Goal: Information Seeking & Learning: Learn about a topic

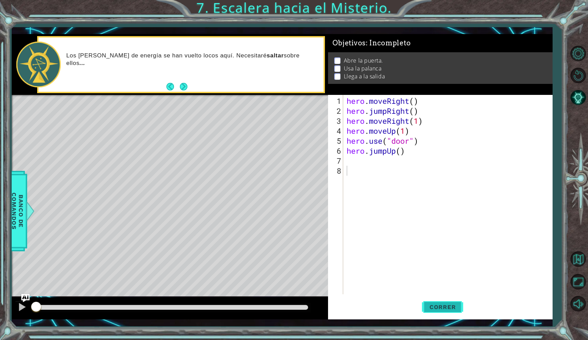
click at [429, 308] on span "Correr" at bounding box center [442, 306] width 40 height 7
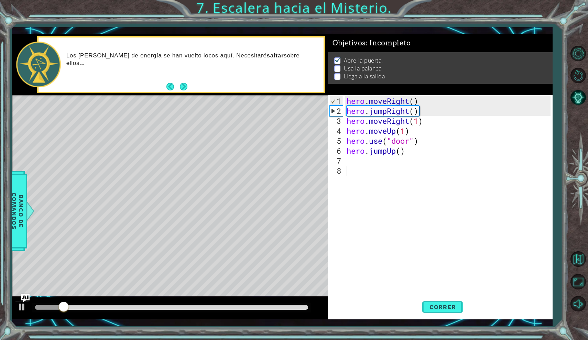
click at [32, 321] on div "1 ההההההההההההההההההההההההההההההההההההההההההההההההההההההההההההההההההההההההההההה…" at bounding box center [282, 176] width 541 height 299
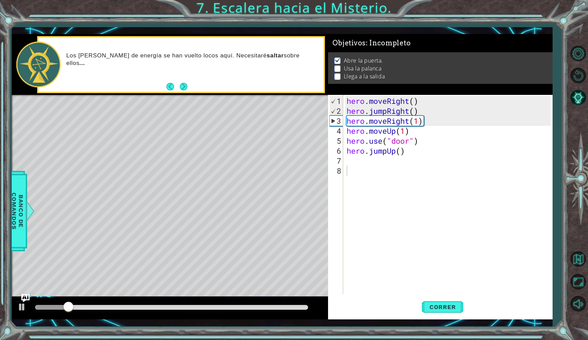
click at [31, 320] on div "1 ההההההההההההההההההההההההההההההההההההההההההההההההההההההההההההההההההההההההההההה…" at bounding box center [282, 176] width 541 height 299
click at [15, 307] on button at bounding box center [22, 308] width 14 height 14
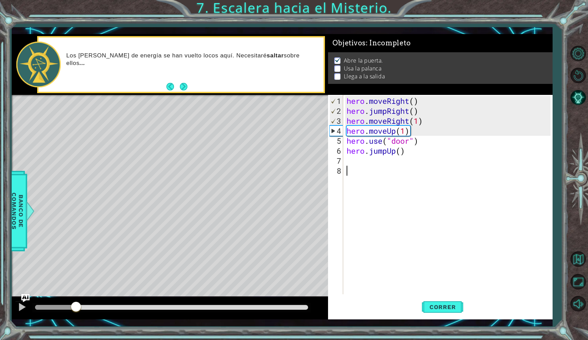
click at [356, 161] on div "hero . moveRight ( ) hero . jumpRight ( ) hero . moveRight ( 1 ) hero . moveUp …" at bounding box center [449, 205] width 209 height 219
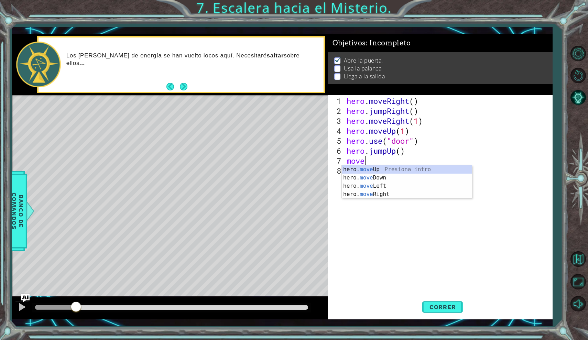
scroll to position [0, 0]
click at [380, 183] on div "hero. move Up Presiona intro hero. move Down Presiona intro hero. move Left Pre…" at bounding box center [407, 189] width 130 height 49
type textarea "hero.moveLeft(1)"
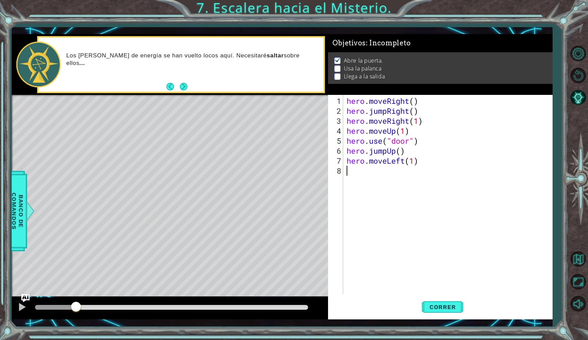
click at [382, 172] on div "hero . moveRight ( ) hero . jumpRight ( ) hero . moveRight ( 1 ) hero . moveUp …" at bounding box center [449, 205] width 209 height 219
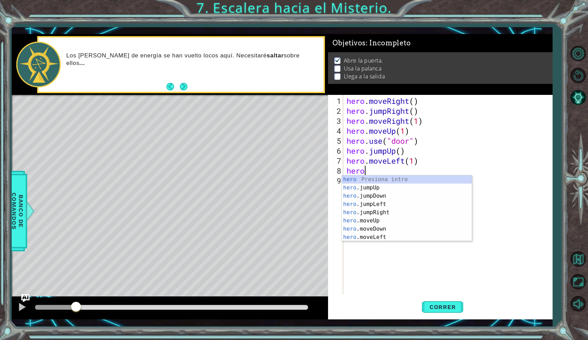
scroll to position [0, 1]
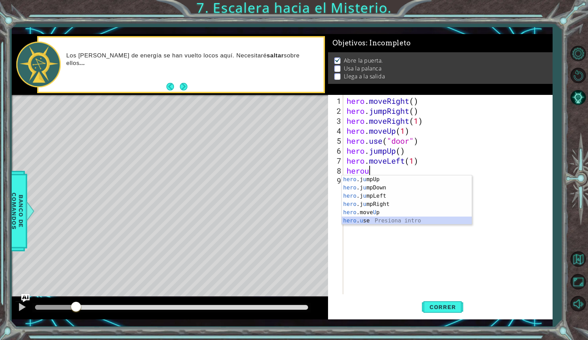
click at [368, 220] on div "hero .j u mpUp Presiona intro hero .j u mpDown Presiona intro hero .j u mpLeft …" at bounding box center [407, 208] width 130 height 66
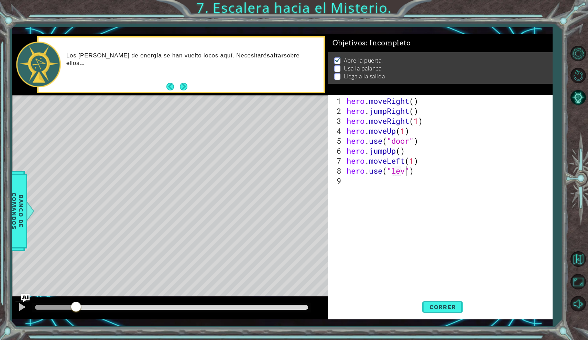
scroll to position [0, 3]
type textarea "hero.use("lever")"
click at [353, 186] on div "hero . moveRight ( ) hero . jumpRight ( ) hero . moveRight ( 1 ) hero . moveUp …" at bounding box center [449, 205] width 209 height 219
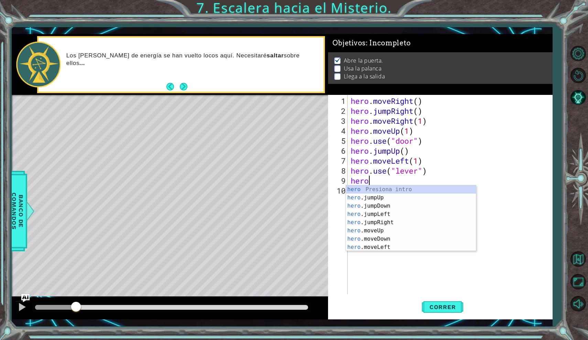
scroll to position [0, 0]
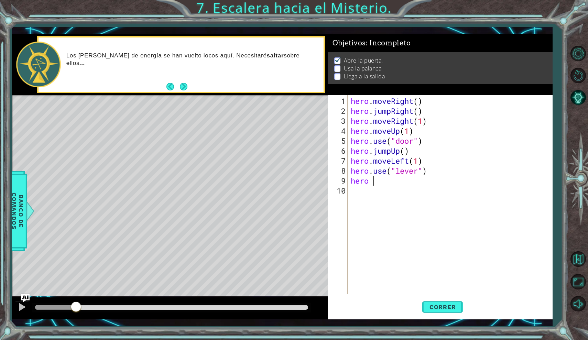
type textarea "hero"
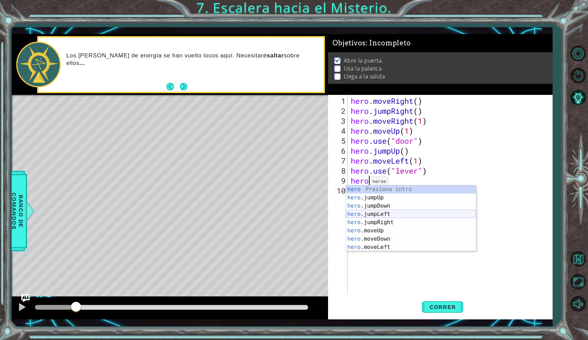
click at [375, 217] on div "hero Presiona intro hero .jumpUp Presiona intro hero .jumpDown Presiona intro h…" at bounding box center [411, 226] width 130 height 82
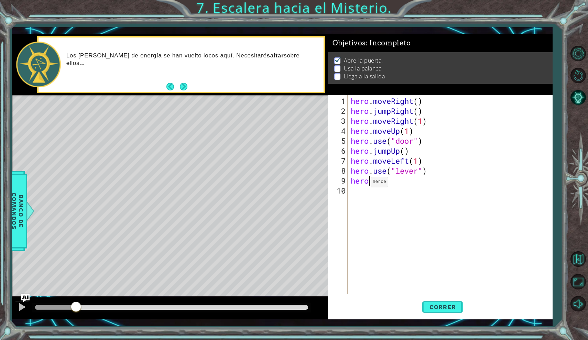
scroll to position [0, 0]
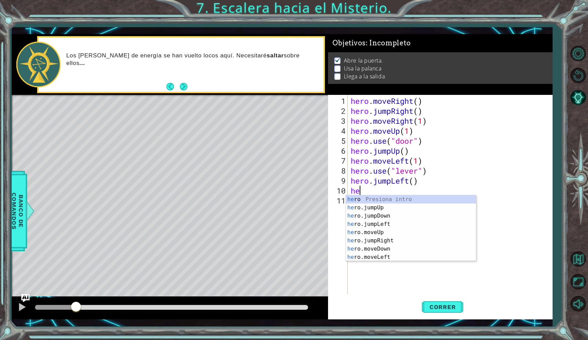
type textarea "her"
click at [381, 210] on div "her o Presiona intro her o.jumpUp Presiona intro her o.jumpDown Presiona intro …" at bounding box center [411, 236] width 130 height 82
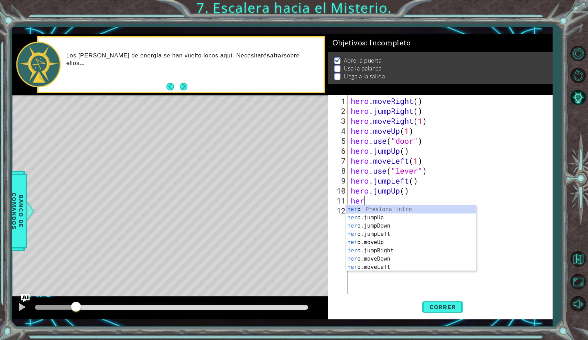
type textarea "hero"
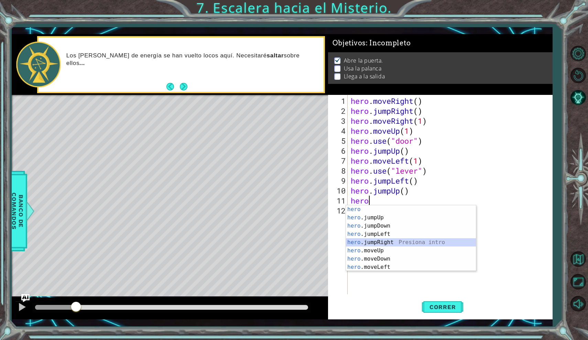
click at [387, 243] on div "hero Presiona intro hero .jumpUp Presiona intro hero .jumpDown Presiona intro h…" at bounding box center [411, 246] width 130 height 82
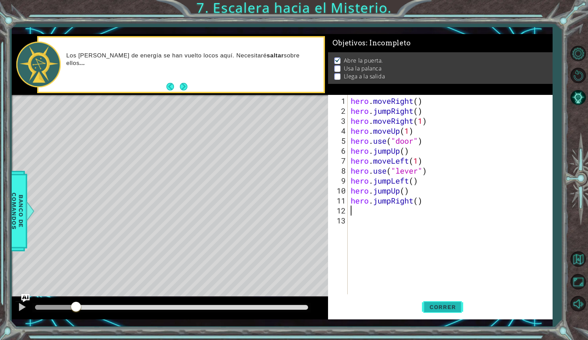
click at [438, 302] on button "Correr" at bounding box center [442, 307] width 41 height 22
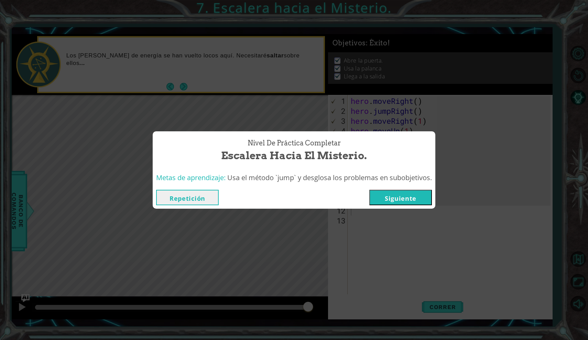
click at [398, 200] on button "Siguiente" at bounding box center [400, 197] width 63 height 15
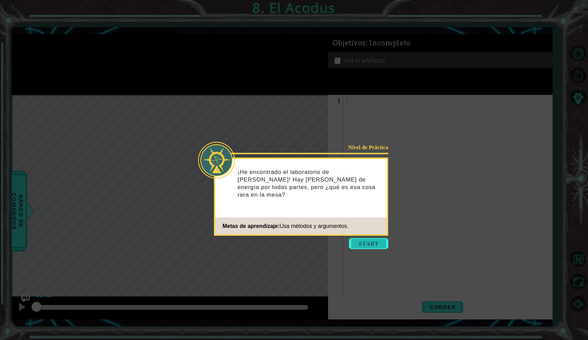
click at [372, 240] on button "Start" at bounding box center [368, 243] width 39 height 11
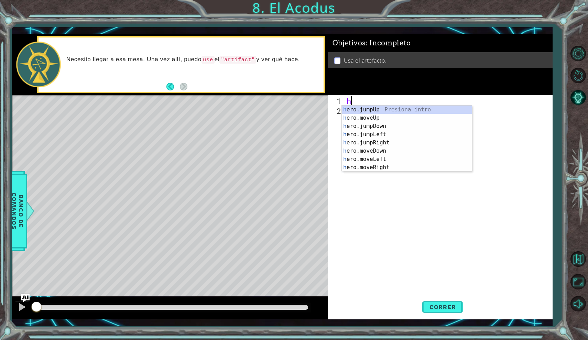
type textarea "her"
click at [379, 111] on div "her o.jumpUp Presiona intro her o.jumpDown Presiona intro her o.jumpLeft Presio…" at bounding box center [407, 146] width 130 height 82
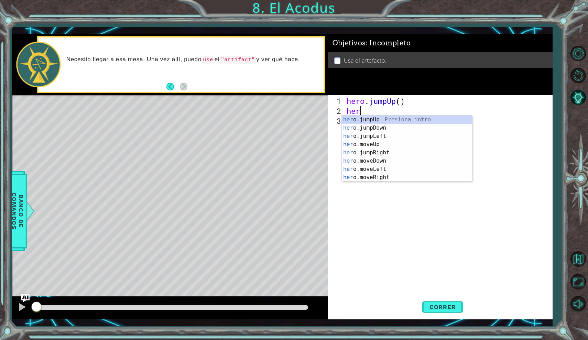
scroll to position [0, 0]
click at [381, 169] on div "hero .jumpUp Presiona intro hero .jumpDown Presiona intro hero .jumpLeft Presio…" at bounding box center [407, 156] width 130 height 82
type textarea "hero.moveLeft(1)"
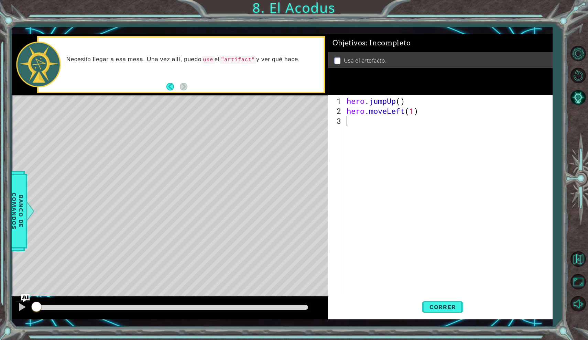
drag, startPoint x: 362, startPoint y: 133, endPoint x: 347, endPoint y: 132, distance: 14.5
click at [359, 133] on div "hero . jumpUp ( ) hero . moveLeft ( 1 )" at bounding box center [449, 205] width 209 height 219
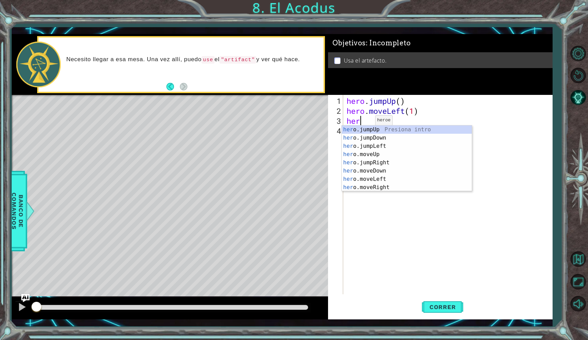
scroll to position [0, 0]
type textarea "h"
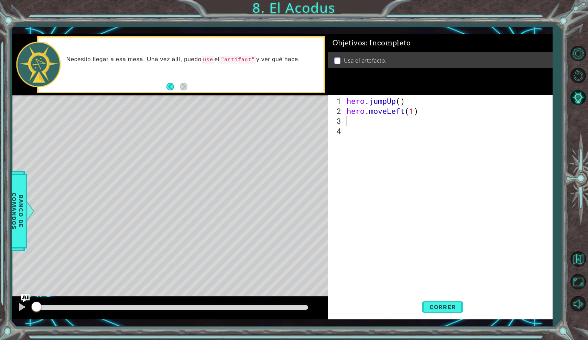
type textarea "hero.moveLeft(1)"
drag, startPoint x: 367, startPoint y: 136, endPoint x: 510, endPoint y: 168, distance: 146.2
click at [510, 168] on div "hero . jumpUp ( ) hero . moveLeft ( 1 )" at bounding box center [449, 205] width 209 height 219
type textarea "hero.moveLeft(1)"
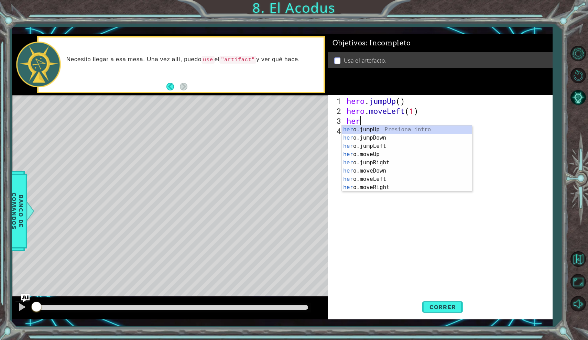
type textarea "hero"
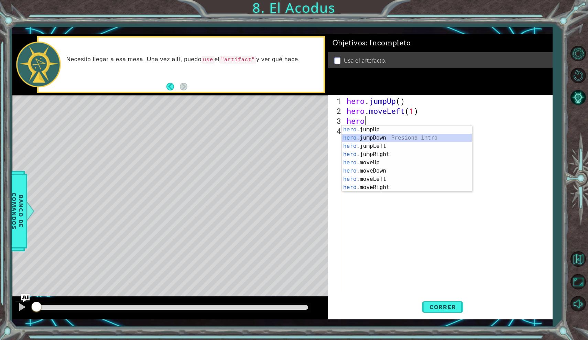
click at [406, 139] on div "hero .jumpUp Presiona intro hero .jumpDown Presiona intro hero .jumpLeft Presio…" at bounding box center [407, 166] width 130 height 82
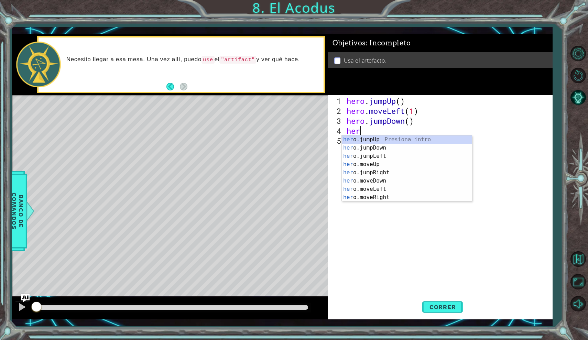
type textarea "hero"
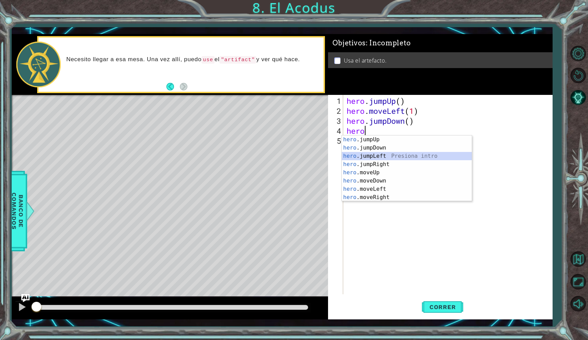
click at [390, 156] on div "hero .jumpUp Presiona intro hero .jumpDown Presiona intro hero .jumpLeft Presio…" at bounding box center [407, 176] width 130 height 82
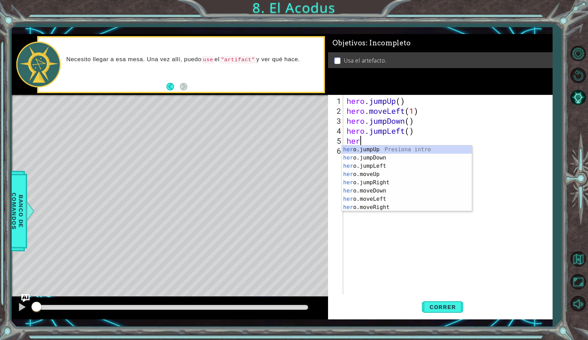
type textarea "hero"
click at [378, 150] on div "hero .jumpUp Presiona intro hero .jumpDown Presiona intro hero .jumpLeft Presio…" at bounding box center [407, 186] width 130 height 82
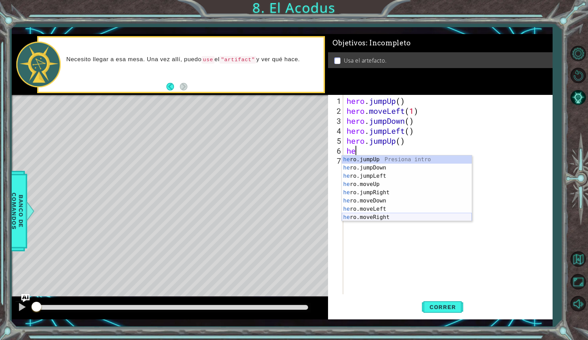
click at [400, 214] on div "he ro.jumpUp Presiona intro he ro.jumpDown Presiona intro he ro.jumpLeft Presio…" at bounding box center [407, 196] width 130 height 82
type textarea "hero.moveRight(1)"
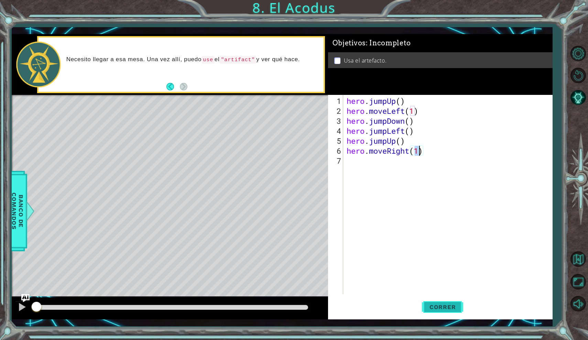
click at [432, 302] on button "Correr" at bounding box center [442, 307] width 41 height 22
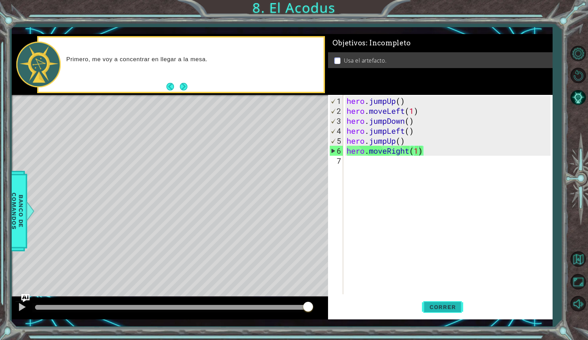
click at [432, 302] on button "Correr" at bounding box center [442, 307] width 41 height 22
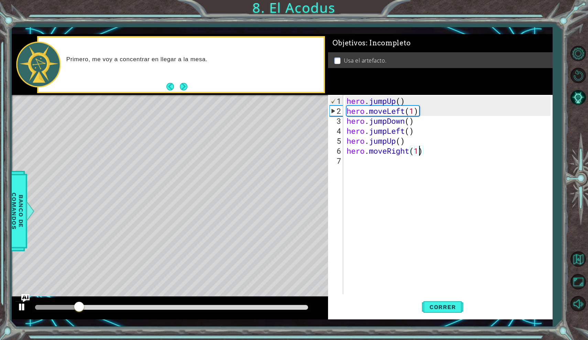
click at [26, 310] on div at bounding box center [22, 306] width 9 height 9
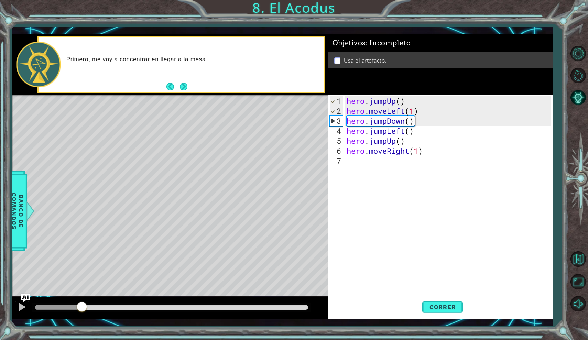
click at [356, 162] on div "hero . jumpUp ( ) hero . moveLeft ( 1 ) hero . jumpDown ( ) hero . jumpLeft ( )…" at bounding box center [449, 205] width 209 height 219
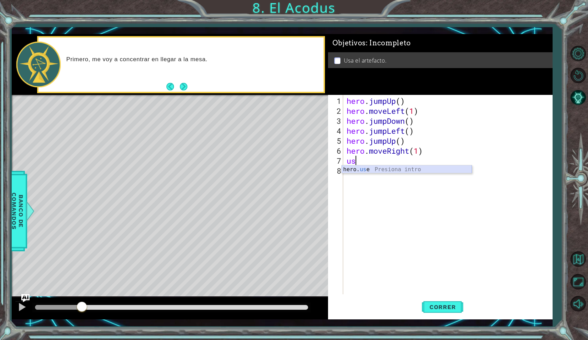
click at [370, 170] on div "hero. us e Presiona intro" at bounding box center [407, 177] width 130 height 25
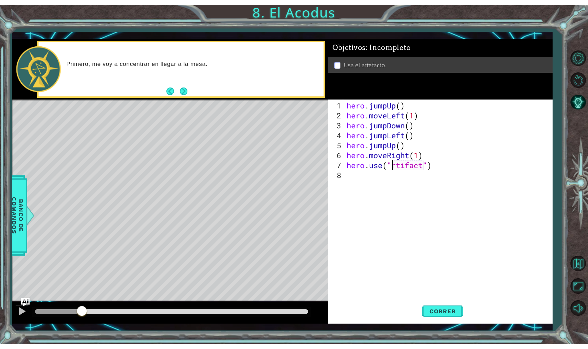
scroll to position [0, 2]
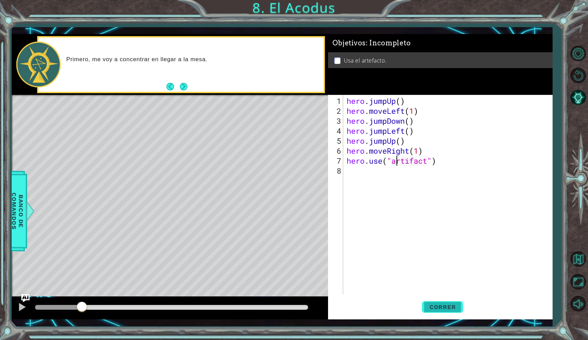
type textarea "hero.use("artifact")"
click at [443, 303] on button "Correr" at bounding box center [442, 307] width 41 height 22
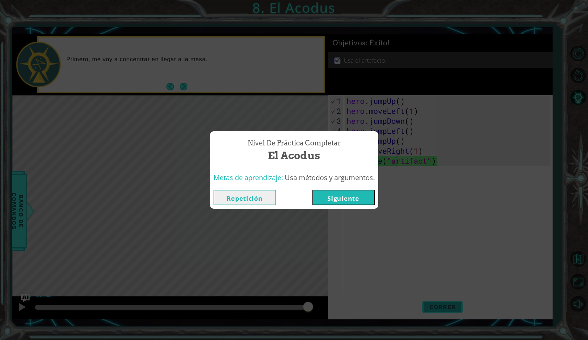
click at [443, 303] on div "Nivel de Práctica Completar El Acodus Metas de aprendizaje: Usa métodos y argum…" at bounding box center [294, 170] width 588 height 340
click at [325, 188] on div "Repetición [GEOGRAPHIC_DATA]" at bounding box center [294, 197] width 168 height 22
click at [340, 196] on button "Siguiente" at bounding box center [343, 197] width 63 height 15
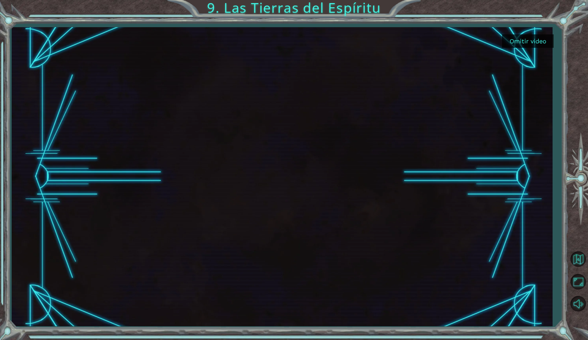
click at [502, 41] on button "Omitir video" at bounding box center [528, 40] width 52 height 13
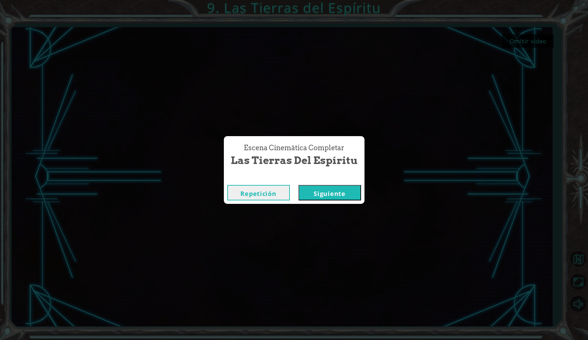
click at [515, 44] on div "Escena Cinemática Completar Las Tierras [PERSON_NAME] Repetición [GEOGRAPHIC_DA…" at bounding box center [294, 170] width 588 height 340
click at [330, 185] on button "Siguiente" at bounding box center [329, 192] width 63 height 15
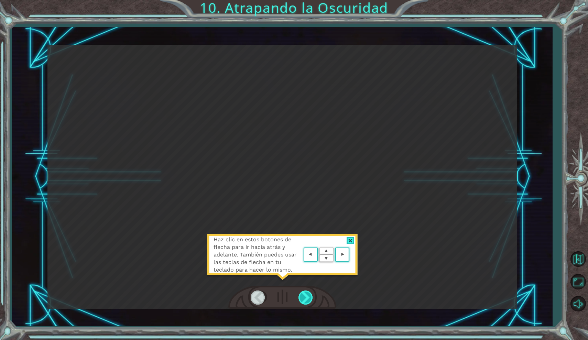
click at [307, 296] on div at bounding box center [305, 297] width 15 height 14
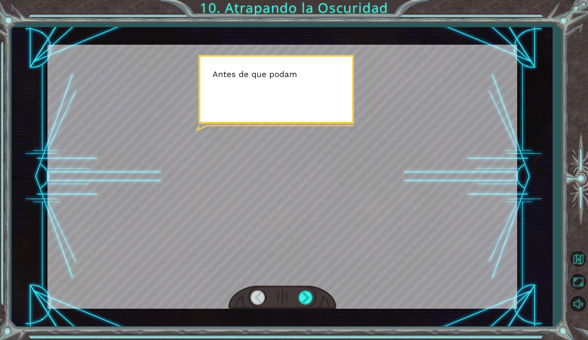
click at [305, 284] on div at bounding box center [281, 177] width 469 height 264
click at [306, 296] on div at bounding box center [305, 297] width 15 height 14
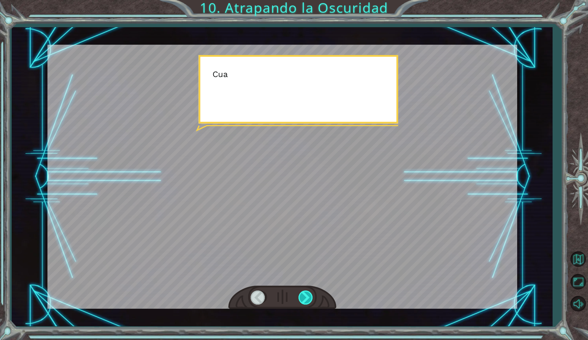
click at [306, 296] on div at bounding box center [305, 297] width 15 height 14
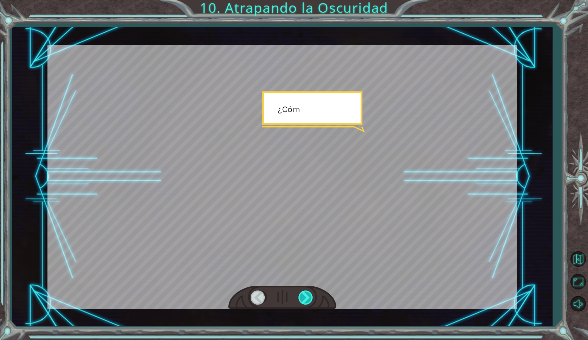
click at [306, 299] on div at bounding box center [305, 297] width 15 height 14
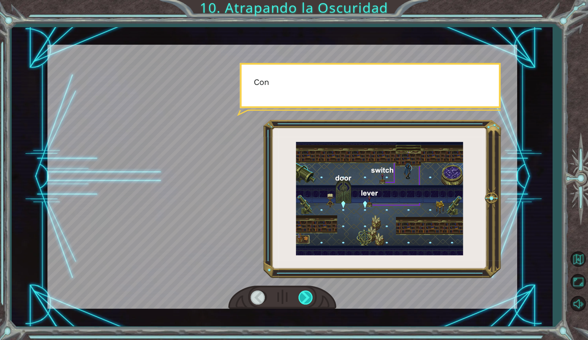
click at [306, 299] on div at bounding box center [305, 297] width 15 height 14
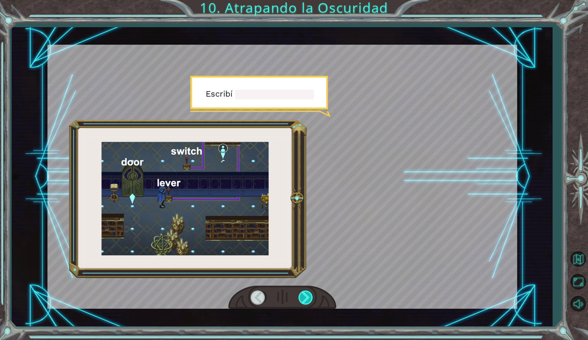
click at [306, 299] on div at bounding box center [305, 297] width 15 height 14
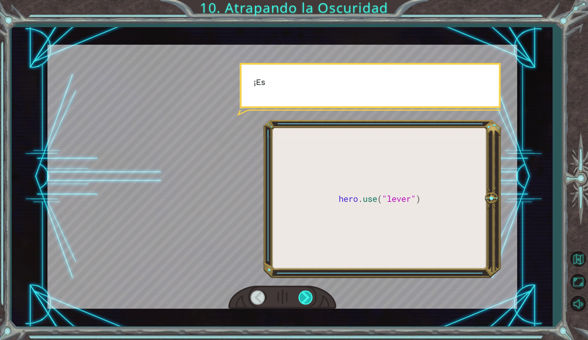
click at [306, 299] on div at bounding box center [305, 297] width 15 height 14
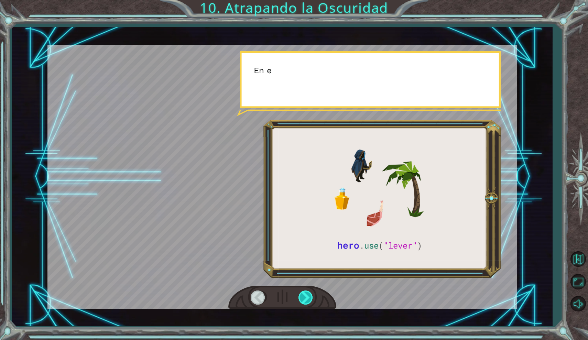
click at [306, 299] on div at bounding box center [305, 297] width 15 height 14
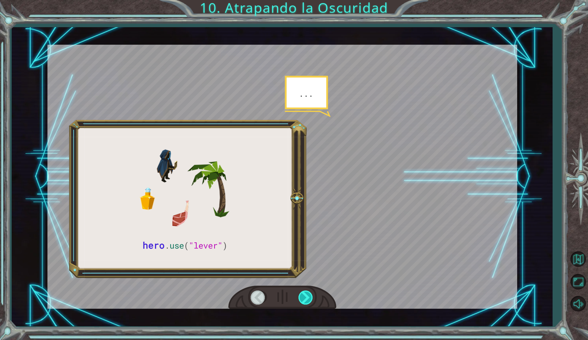
click at [306, 299] on div at bounding box center [305, 297] width 15 height 14
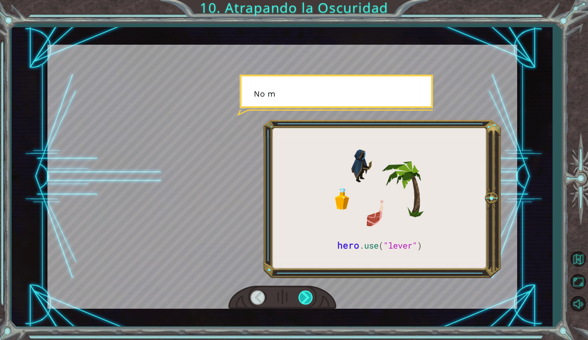
click at [306, 299] on div at bounding box center [305, 297] width 15 height 14
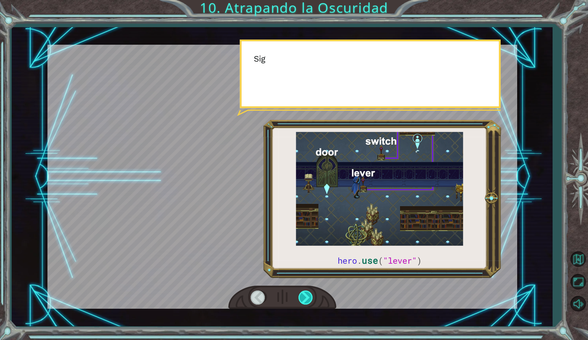
click at [306, 299] on div at bounding box center [305, 297] width 15 height 14
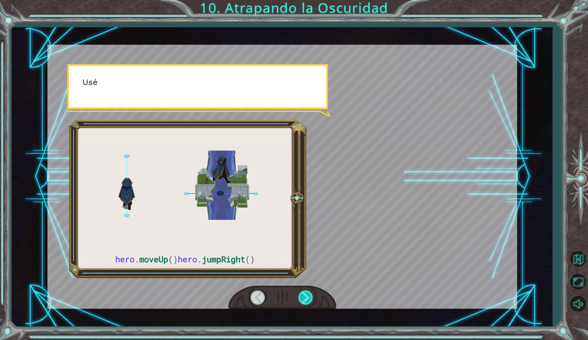
click at [306, 299] on div at bounding box center [305, 297] width 15 height 14
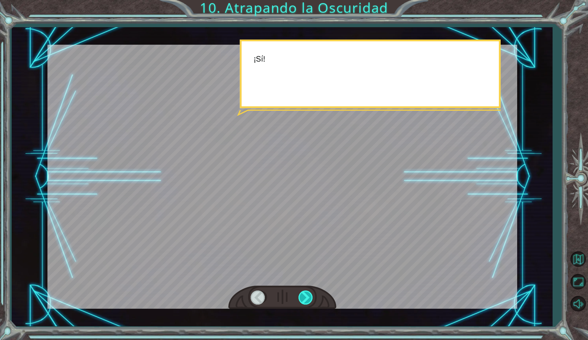
click at [306, 299] on div at bounding box center [305, 297] width 15 height 14
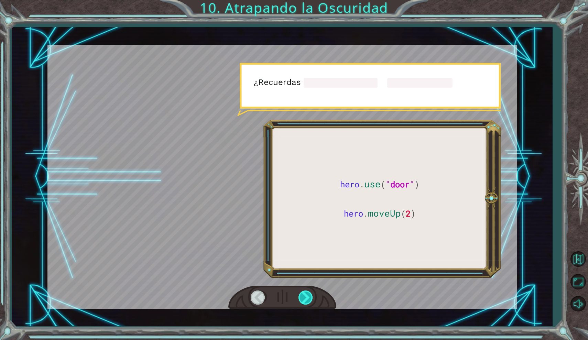
click at [306, 299] on div at bounding box center [305, 297] width 15 height 14
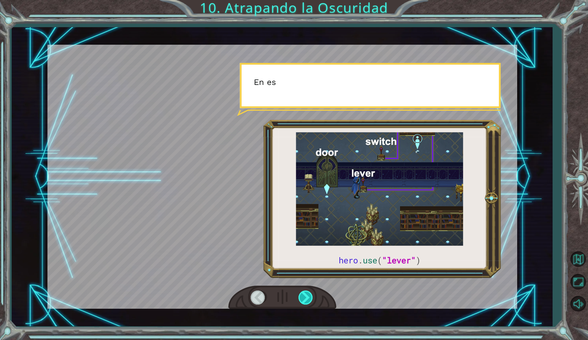
click at [306, 299] on div at bounding box center [305, 297] width 15 height 14
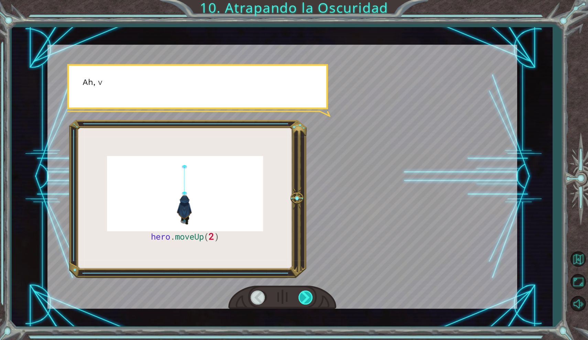
click at [306, 299] on div at bounding box center [305, 297] width 15 height 14
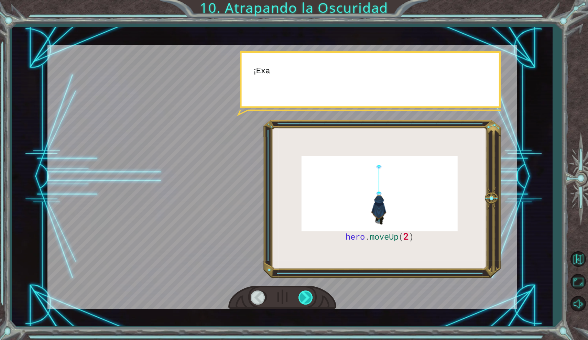
click at [306, 299] on div at bounding box center [305, 297] width 15 height 14
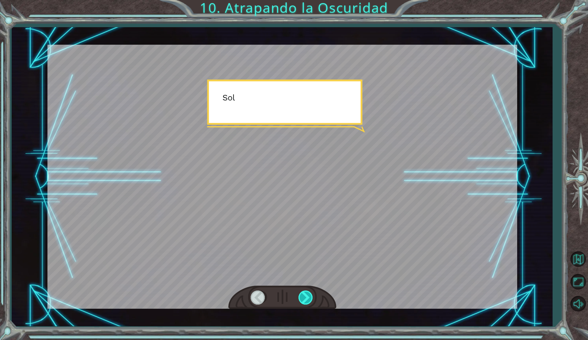
click at [304, 293] on div at bounding box center [305, 297] width 15 height 14
click at [304, 292] on div at bounding box center [305, 297] width 15 height 14
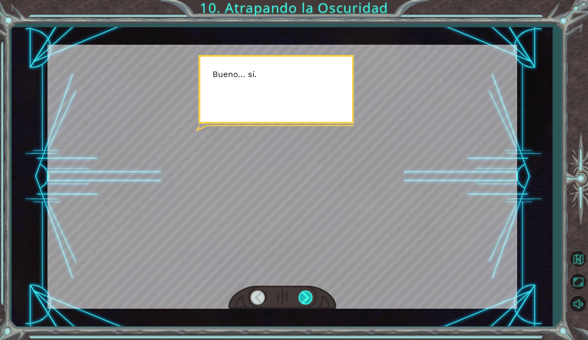
click at [304, 292] on div at bounding box center [305, 297] width 15 height 14
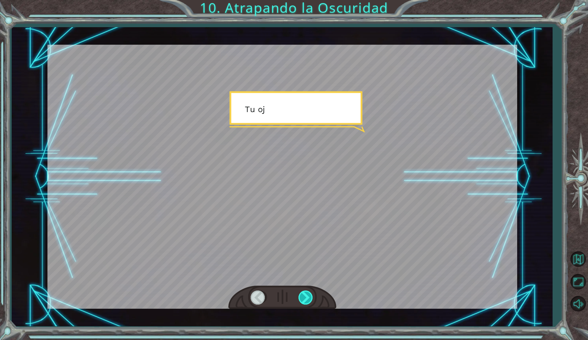
click at [304, 292] on div at bounding box center [305, 297] width 15 height 14
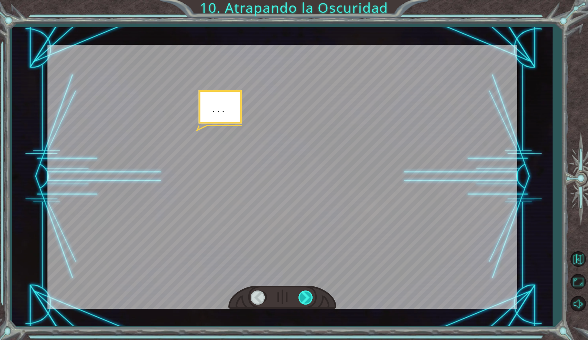
click at [304, 292] on div at bounding box center [305, 297] width 15 height 14
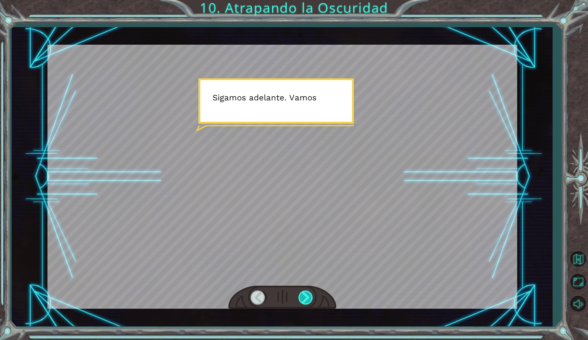
click at [309, 291] on div at bounding box center [305, 297] width 15 height 14
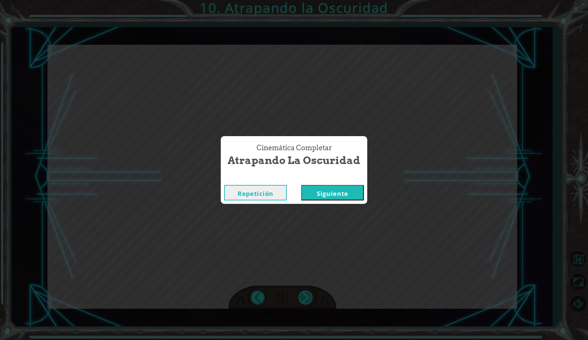
click at [309, 291] on div "Cinemática Completar Atrapando la Oscuridad Repetición [GEOGRAPHIC_DATA]" at bounding box center [294, 170] width 588 height 340
click at [345, 195] on button "Siguiente" at bounding box center [332, 192] width 63 height 15
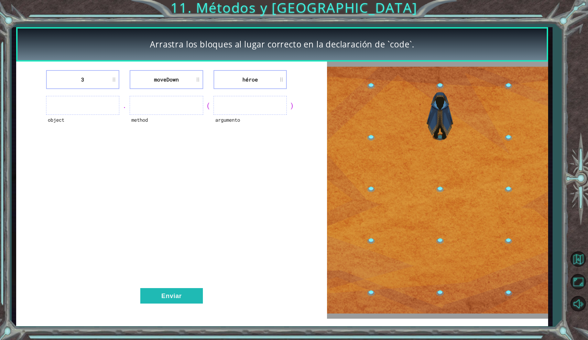
click at [102, 109] on ul at bounding box center [82, 105] width 73 height 19
click at [109, 107] on ul at bounding box center [82, 105] width 73 height 19
click at [164, 104] on ul at bounding box center [166, 105] width 73 height 19
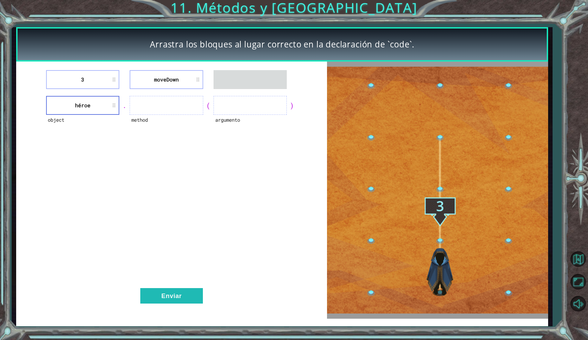
drag, startPoint x: 129, startPoint y: 87, endPoint x: 142, endPoint y: 88, distance: 13.2
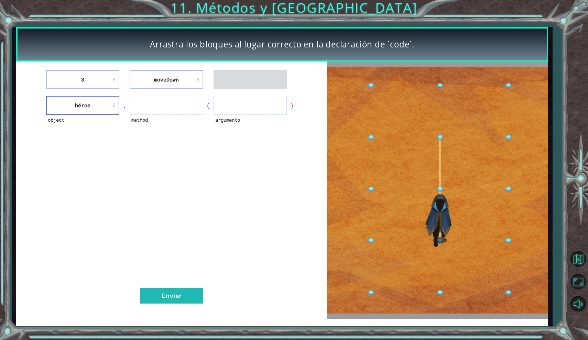
click at [132, 94] on div "3 [GEOGRAPHIC_DATA] object héroe . method ( argumento ) Enviar" at bounding box center [171, 190] width 311 height 257
click at [153, 87] on li "moveDown" at bounding box center [166, 79] width 73 height 19
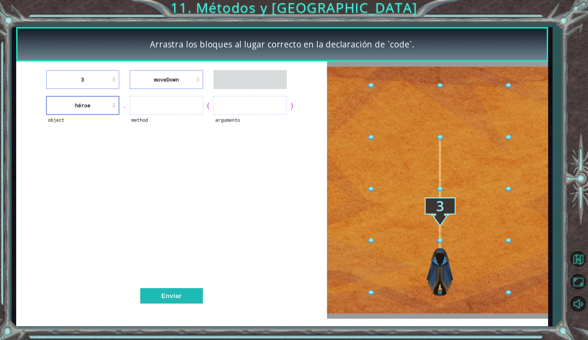
drag, startPoint x: 153, startPoint y: 87, endPoint x: 152, endPoint y: 100, distance: 13.1
click at [151, 105] on div "3 [GEOGRAPHIC_DATA] object héroe . method ( argumento ) Enviar" at bounding box center [171, 190] width 311 height 257
click at [155, 86] on li "moveDown" at bounding box center [166, 79] width 73 height 19
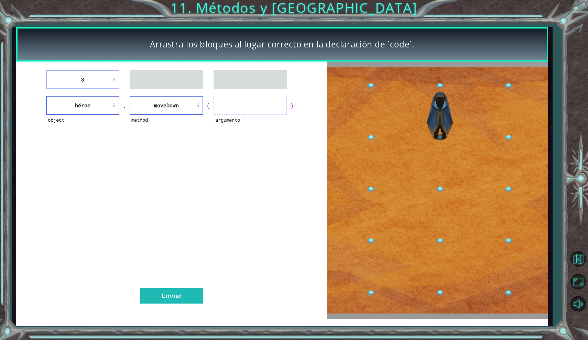
drag, startPoint x: 96, startPoint y: 74, endPoint x: 226, endPoint y: 105, distance: 133.6
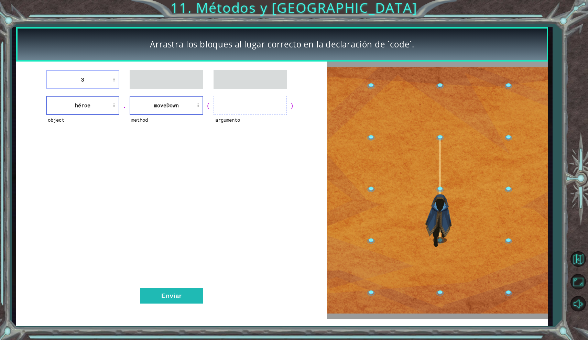
click at [245, 113] on div "3 object héroe . method [GEOGRAPHIC_DATA] ( argumento ) Enviar" at bounding box center [171, 190] width 311 height 257
click at [103, 74] on li "3" at bounding box center [82, 79] width 73 height 19
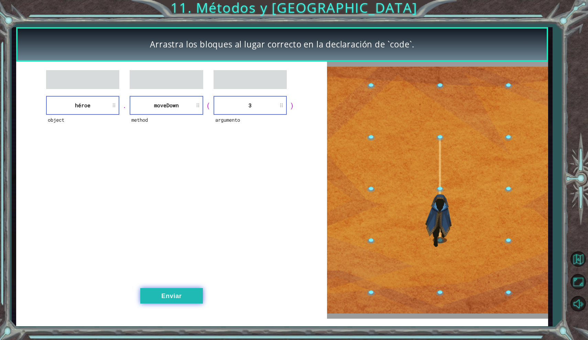
click at [153, 288] on button "Enviar" at bounding box center [171, 295] width 63 height 15
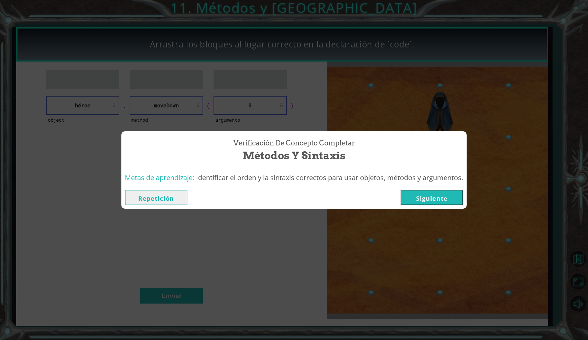
click at [443, 193] on button "Siguiente" at bounding box center [431, 197] width 63 height 15
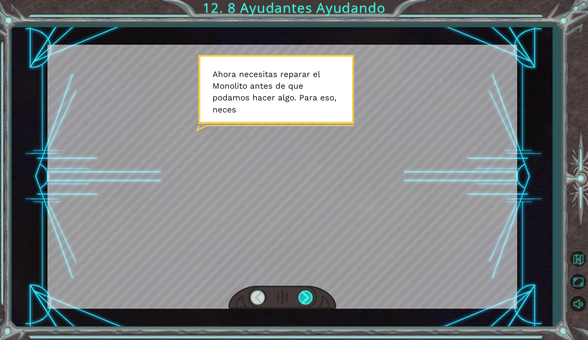
click at [304, 298] on div at bounding box center [305, 297] width 15 height 14
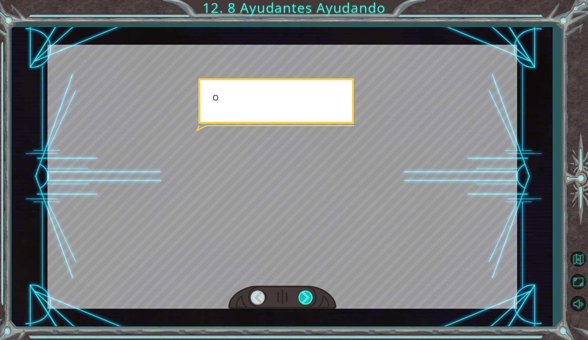
click at [304, 298] on div at bounding box center [305, 297] width 15 height 14
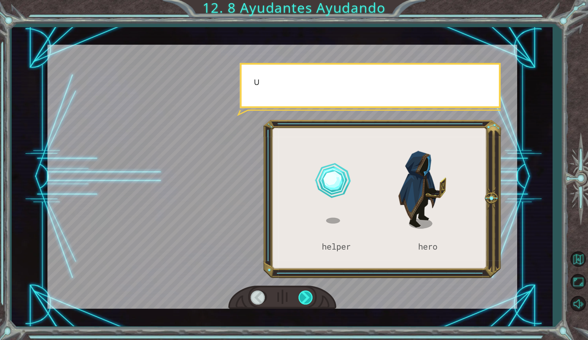
click at [304, 298] on div at bounding box center [305, 297] width 15 height 14
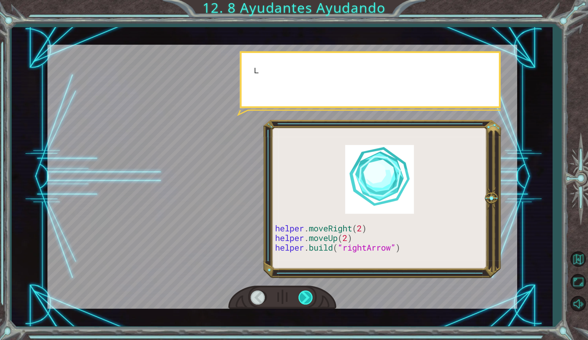
click at [304, 298] on div at bounding box center [305, 297] width 15 height 14
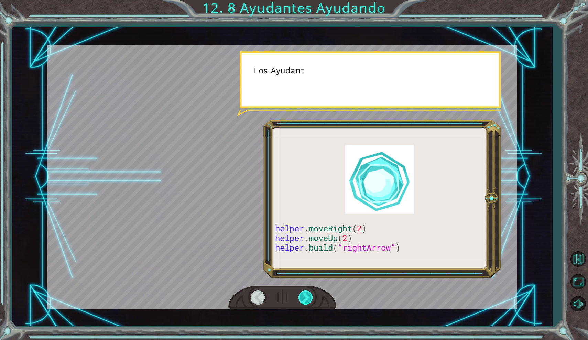
click at [304, 298] on div at bounding box center [305, 297] width 15 height 14
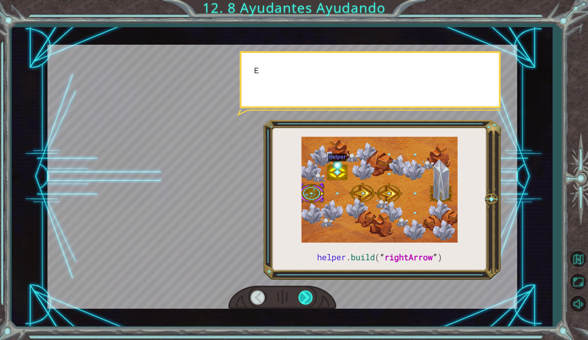
click at [304, 298] on div at bounding box center [305, 297] width 15 height 14
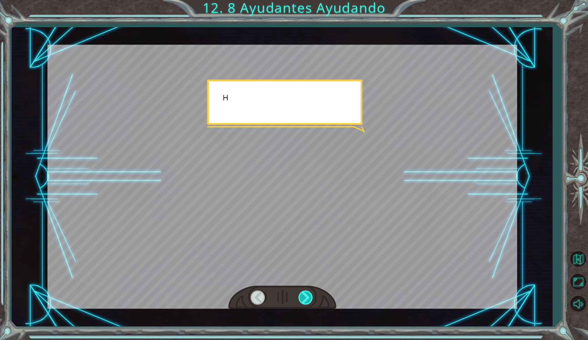
click at [304, 298] on div at bounding box center [305, 297] width 15 height 14
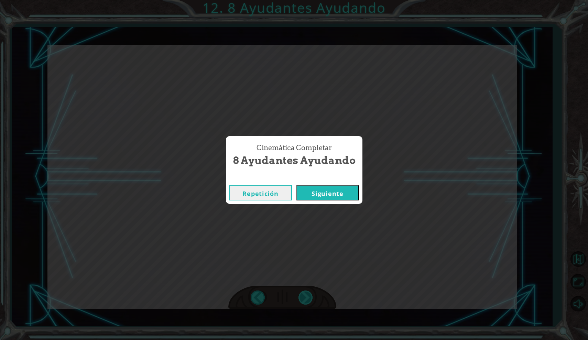
click at [304, 298] on div "Cinemática Completar 8 Ayudantes Ayudando Repetición [GEOGRAPHIC_DATA]" at bounding box center [294, 170] width 588 height 340
click at [316, 205] on div "Cinemática Completar 8 Ayudantes Ayudando Repetición [GEOGRAPHIC_DATA]" at bounding box center [294, 170] width 588 height 340
click at [322, 194] on button "Siguiente" at bounding box center [327, 192] width 63 height 15
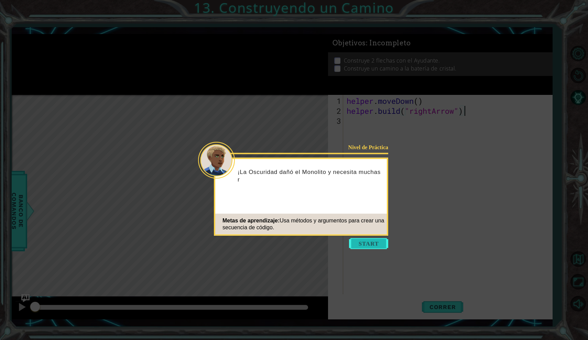
click at [370, 248] on button "Start" at bounding box center [368, 243] width 39 height 11
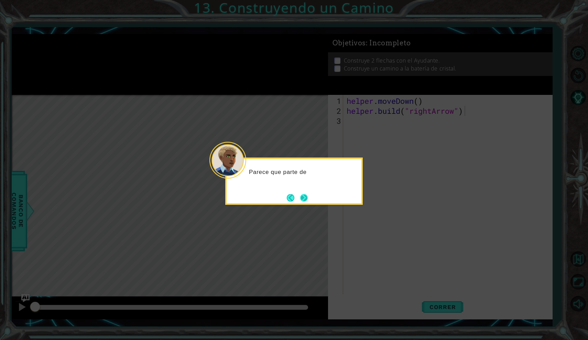
click at [302, 197] on button "Next" at bounding box center [304, 197] width 12 height 12
click at [302, 197] on icon at bounding box center [294, 170] width 588 height 340
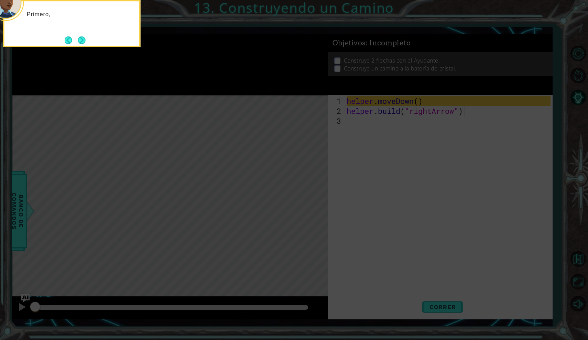
click at [377, 146] on icon at bounding box center [294, 60] width 588 height 559
click at [80, 34] on div "Primero, mueves al Ayudante a un lugar vacío en el camino." at bounding box center [71, 21] width 135 height 35
click at [80, 37] on button "Next" at bounding box center [81, 40] width 13 height 13
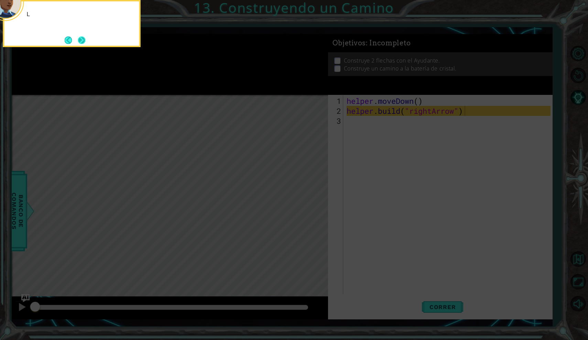
click at [80, 37] on button "Next" at bounding box center [82, 40] width 12 height 12
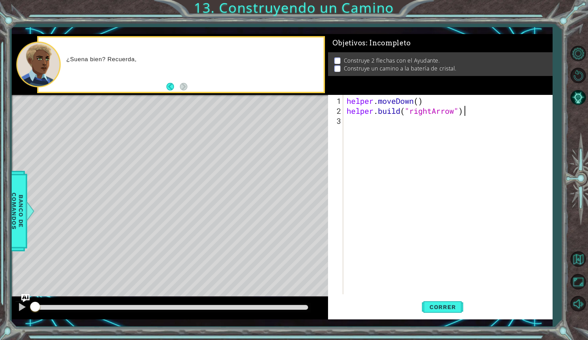
click at [415, 124] on div "helper . moveDown ( ) helper . build ( "rightArrow" )" at bounding box center [449, 205] width 209 height 219
